Goal: Information Seeking & Learning: Learn about a topic

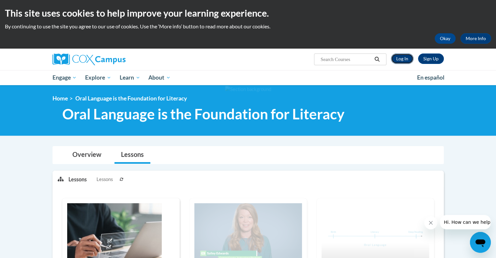
click at [407, 59] on link "Log In" at bounding box center [402, 59] width 23 height 10
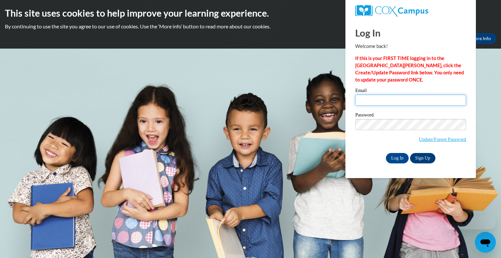
type input "acarter@pioneerresa.org"
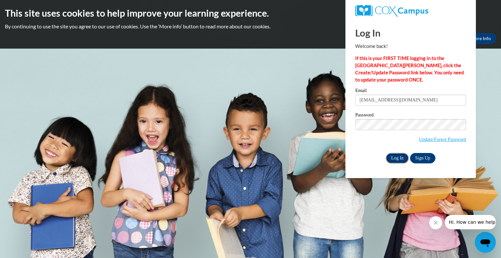
click at [398, 158] on input "Log In" at bounding box center [397, 158] width 23 height 10
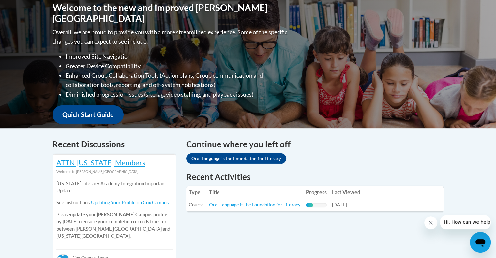
scroll to position [162, 0]
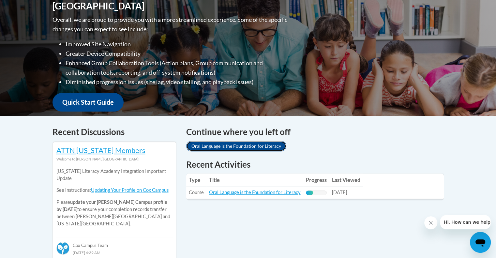
click at [264, 148] on link "Oral Language is the Foundation for Literacy" at bounding box center [236, 146] width 100 height 10
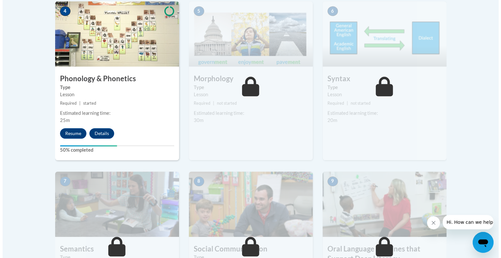
scroll to position [412, 0]
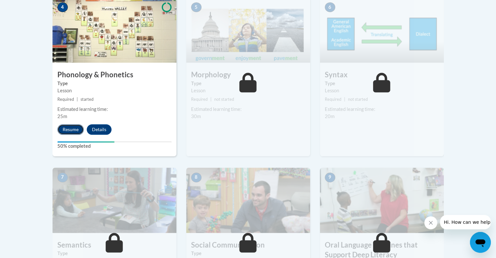
click at [68, 127] on button "Resume" at bounding box center [70, 129] width 26 height 10
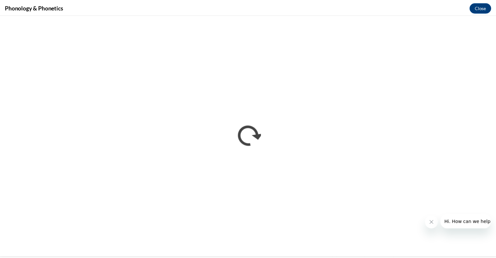
scroll to position [0, 0]
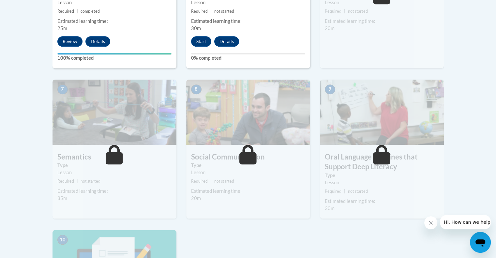
click at [141, 194] on div "Estimated learning time:" at bounding box center [114, 191] width 114 height 7
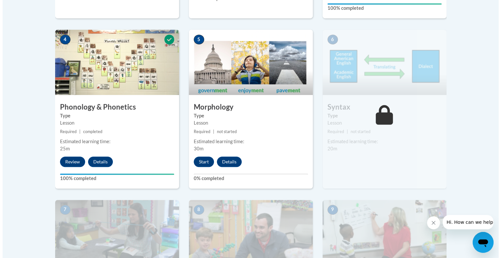
scroll to position [376, 0]
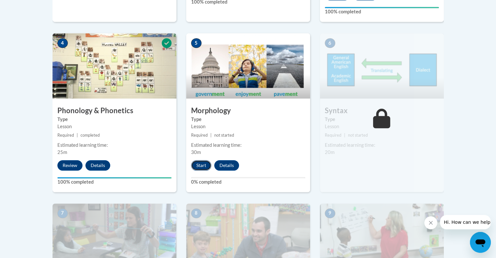
click at [201, 165] on button "Start" at bounding box center [201, 165] width 20 height 10
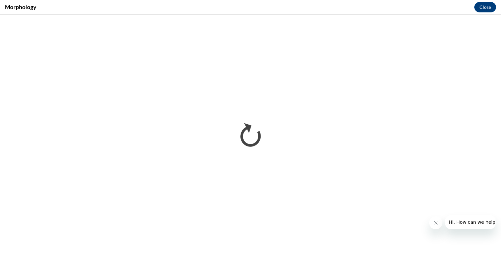
scroll to position [0, 0]
